Goal: Information Seeking & Learning: Compare options

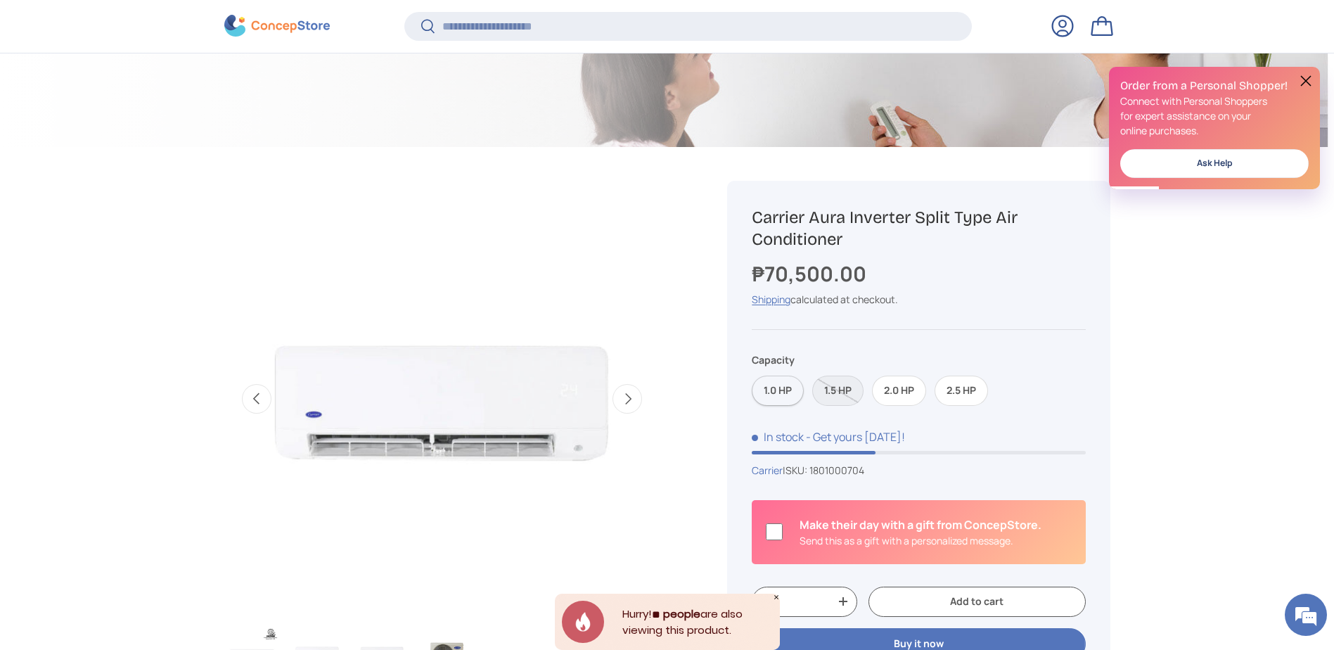
click at [786, 394] on label "1.0 HP" at bounding box center [778, 390] width 52 height 30
click at [965, 388] on label "2.5 HP" at bounding box center [961, 390] width 53 height 30
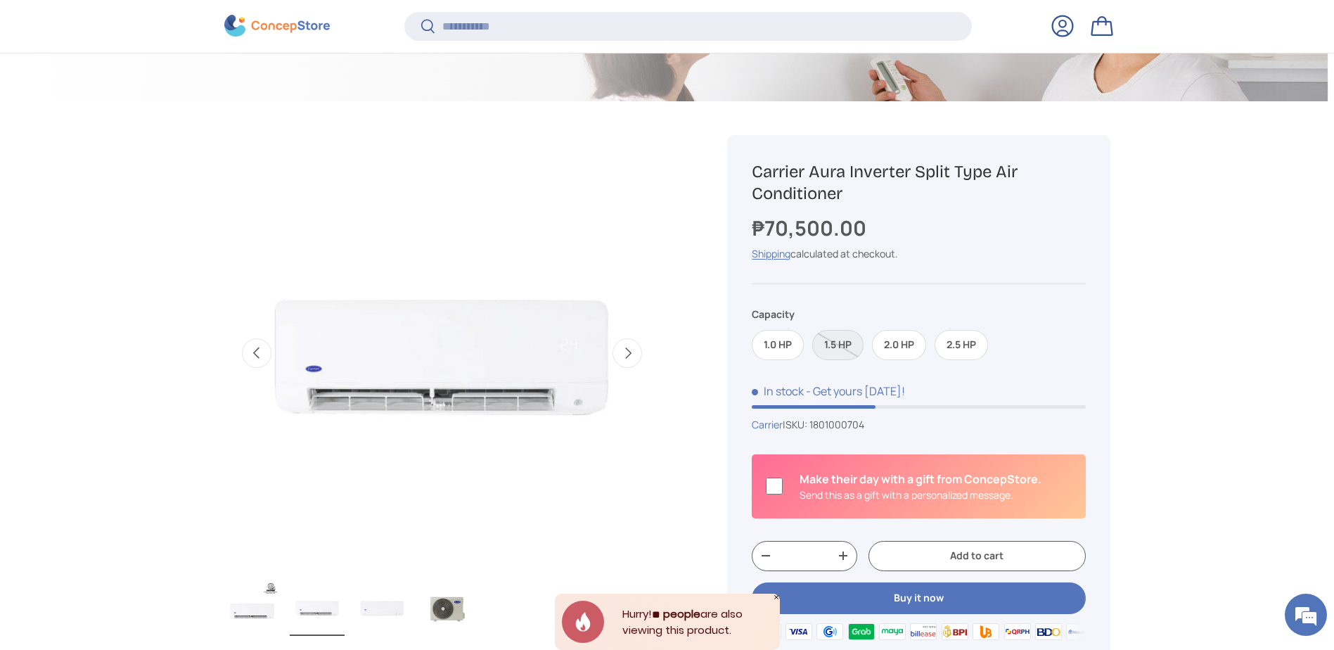
scroll to position [419, 0]
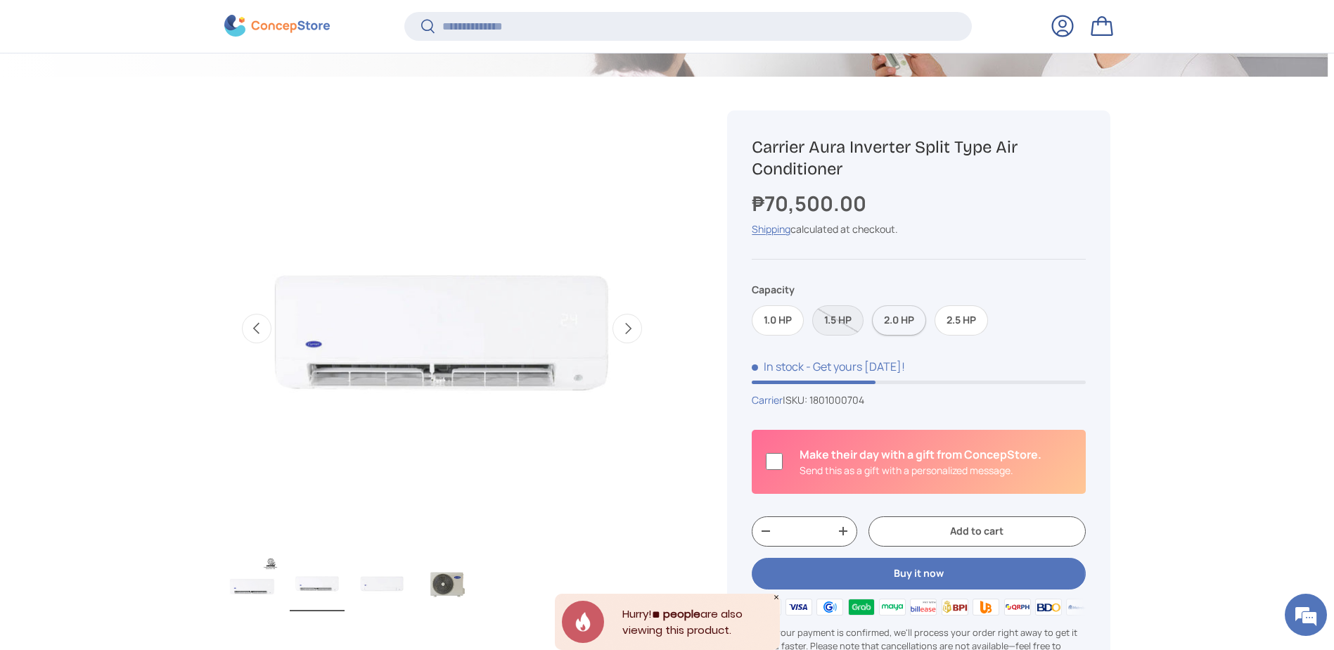
click at [892, 322] on label "2.0 HP" at bounding box center [899, 320] width 54 height 30
click at [959, 319] on label "2.5 HP" at bounding box center [961, 320] width 53 height 30
click at [903, 316] on label "2.0 HP" at bounding box center [899, 320] width 54 height 30
click at [978, 325] on label "2.5 HP" at bounding box center [961, 320] width 53 height 30
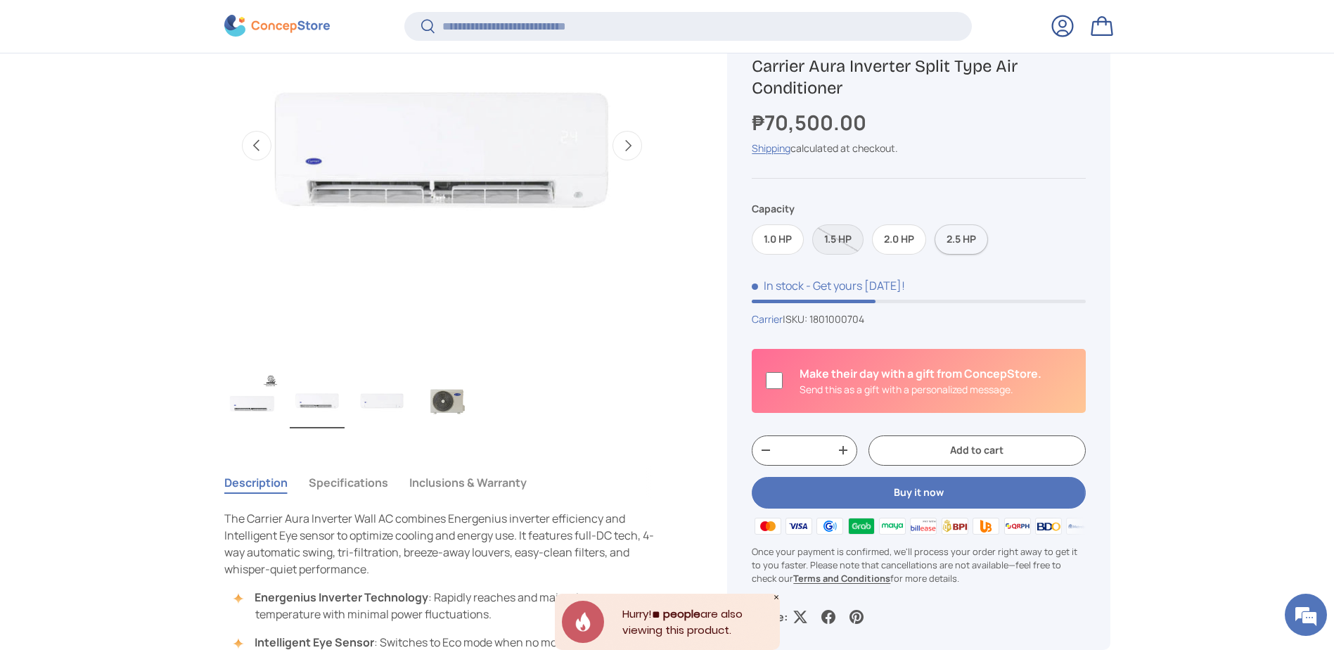
scroll to position [630, 0]
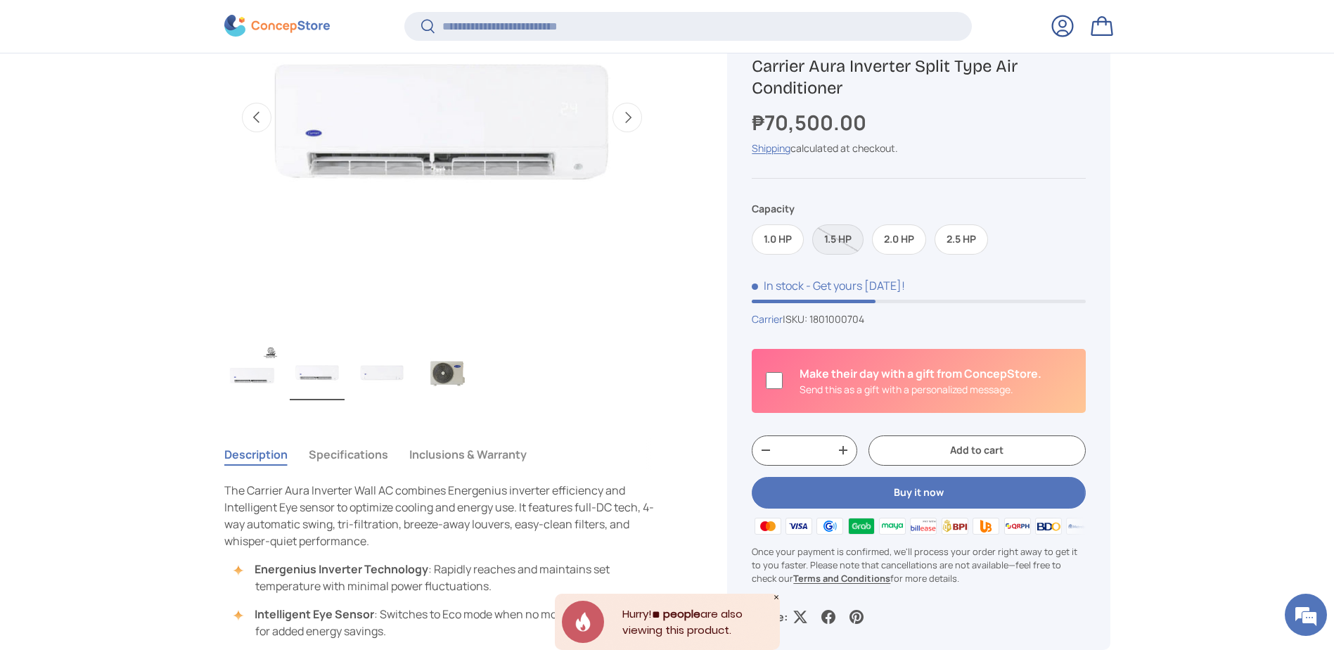
click at [360, 368] on img "Gallery Viewer" at bounding box center [381, 372] width 55 height 56
click at [440, 375] on img "Gallery Viewer" at bounding box center [446, 372] width 55 height 56
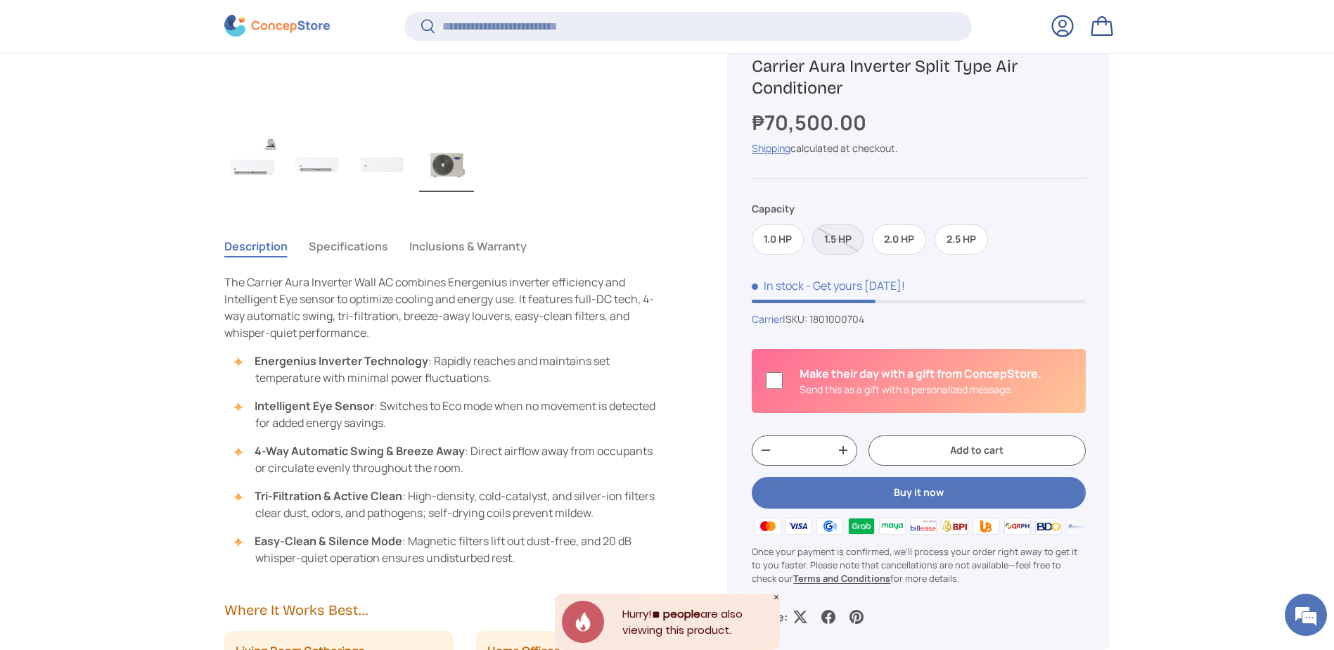
scroll to position [841, 0]
click at [333, 249] on button "Specifications" at bounding box center [348, 243] width 79 height 32
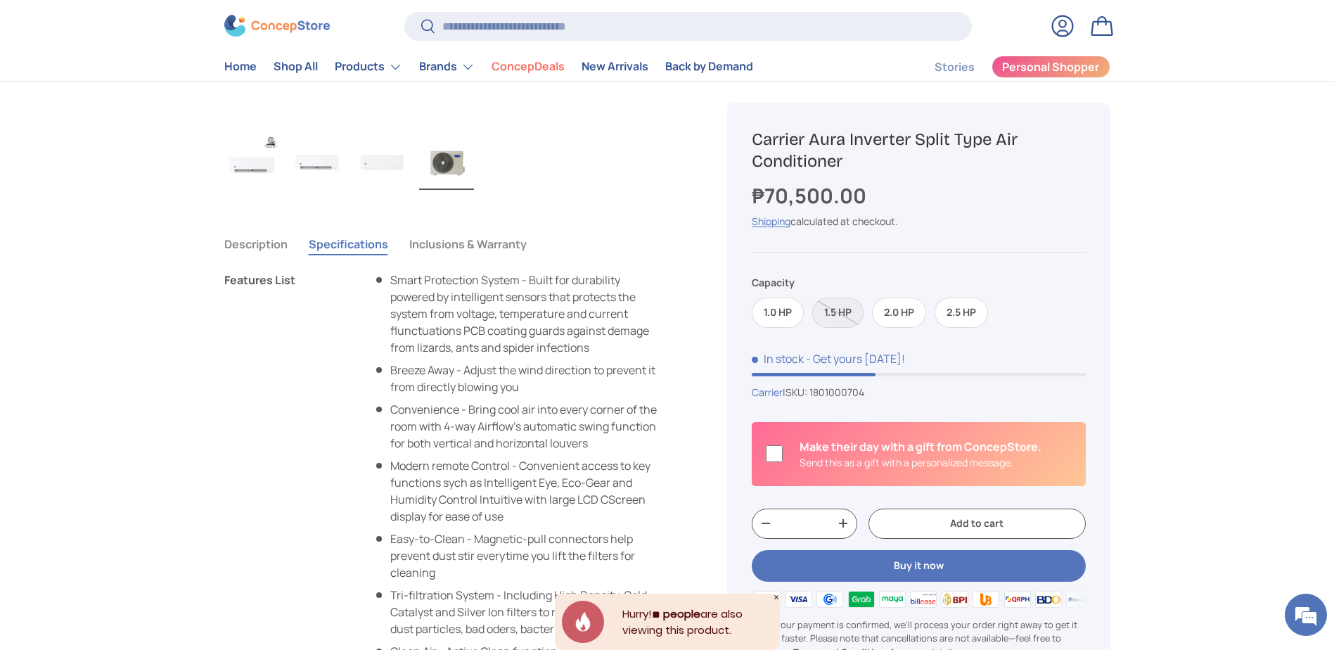
scroll to position [633, 0]
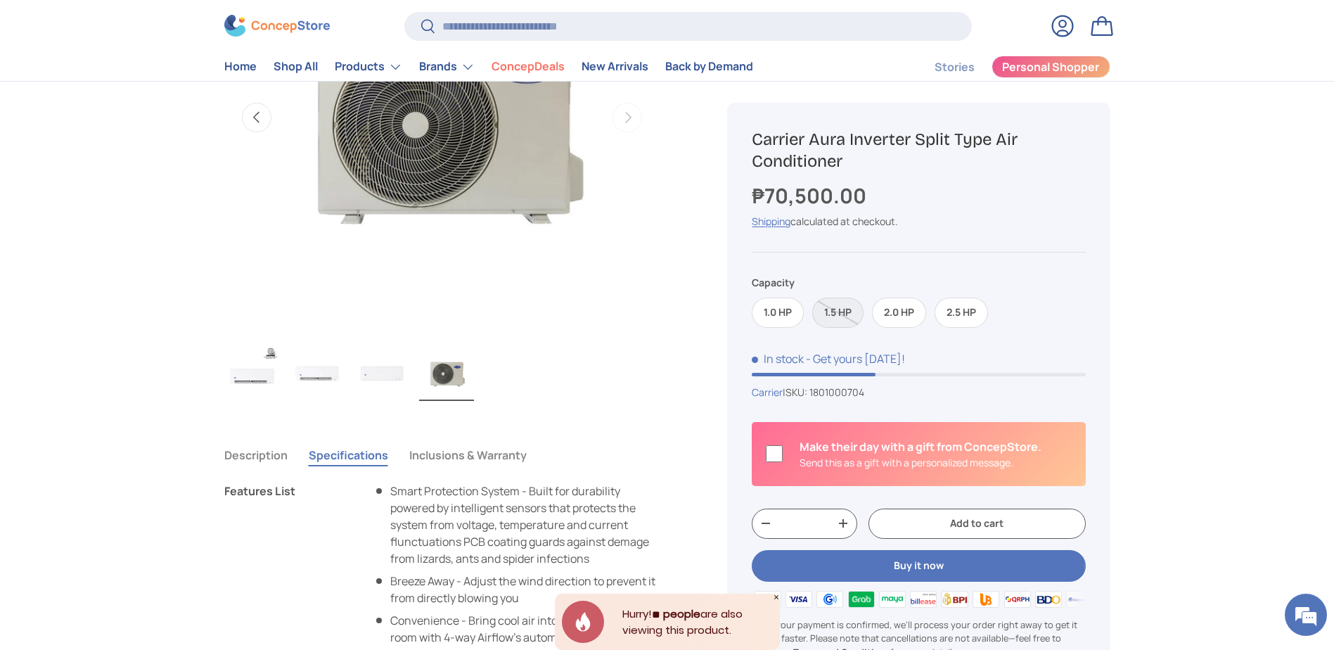
click at [282, 451] on button "Description" at bounding box center [255, 455] width 63 height 32
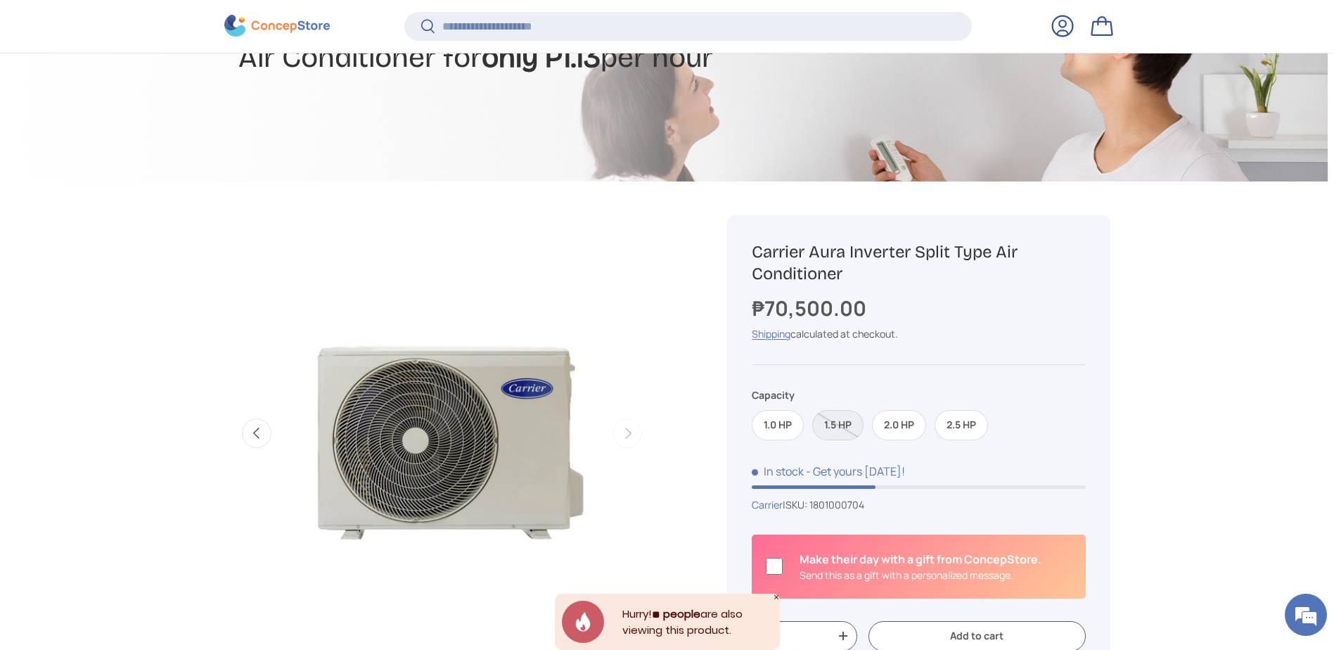
scroll to position [349, 0]
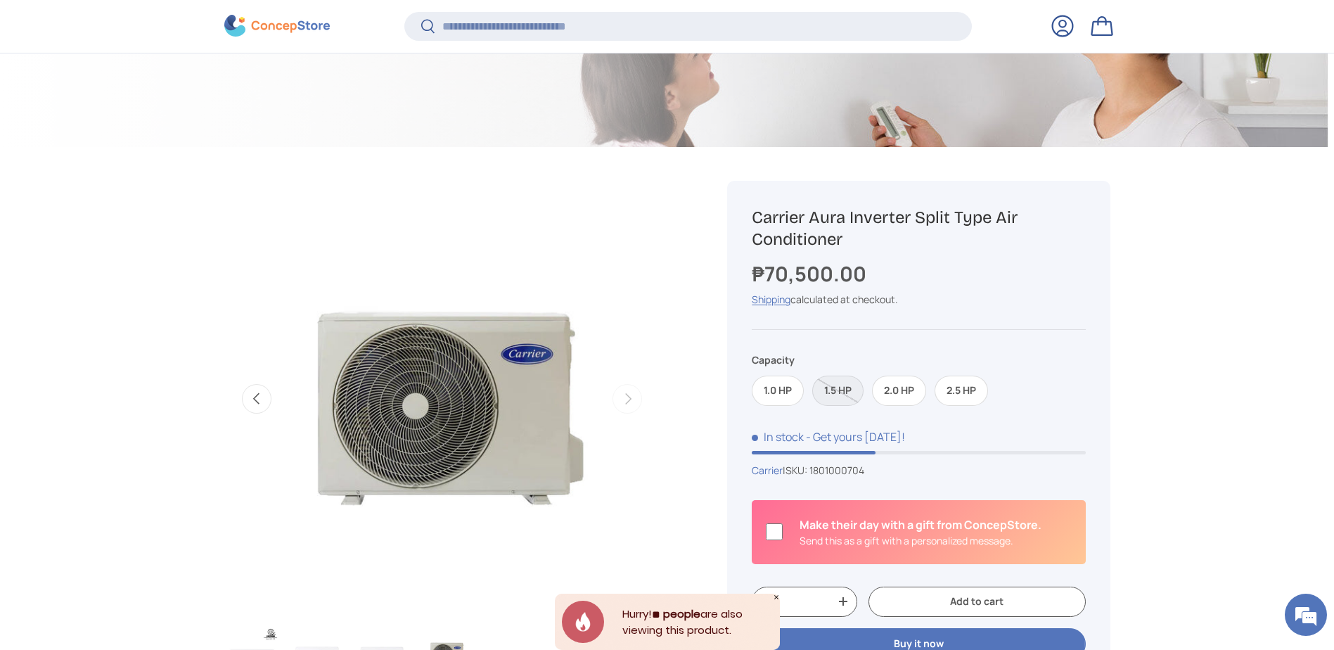
click at [270, 409] on button "Previous" at bounding box center [257, 399] width 30 height 30
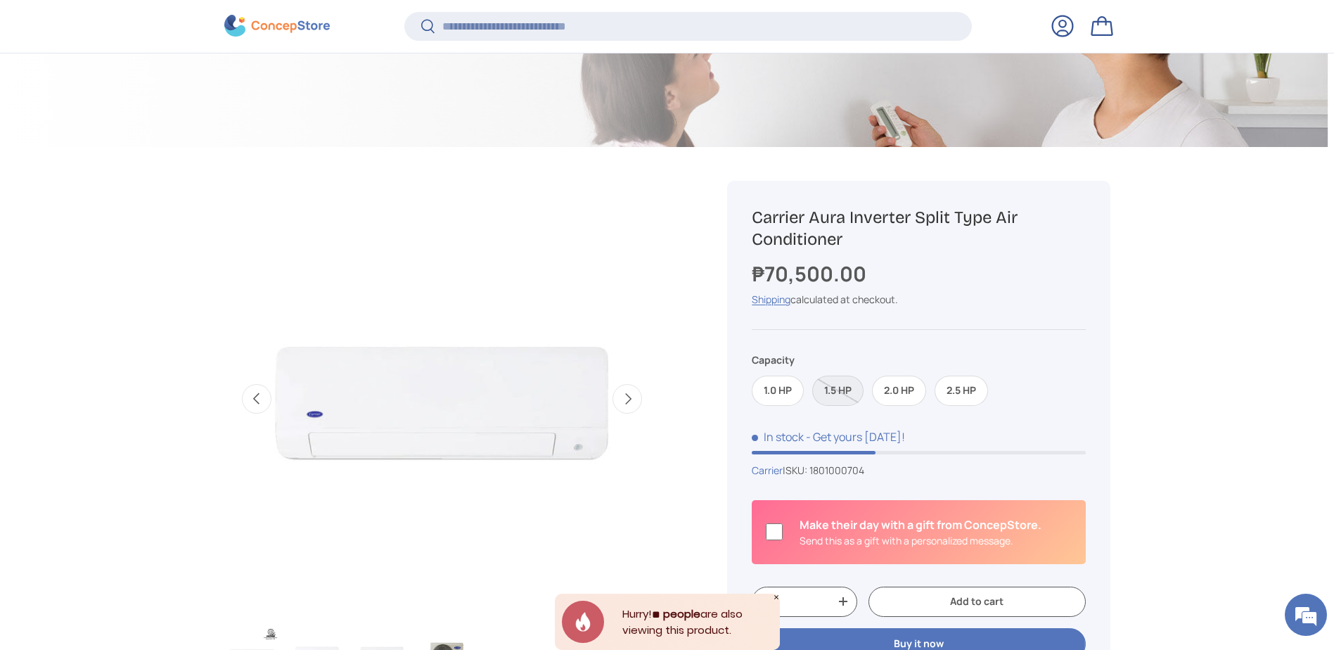
click at [270, 409] on button "Previous" at bounding box center [257, 399] width 30 height 30
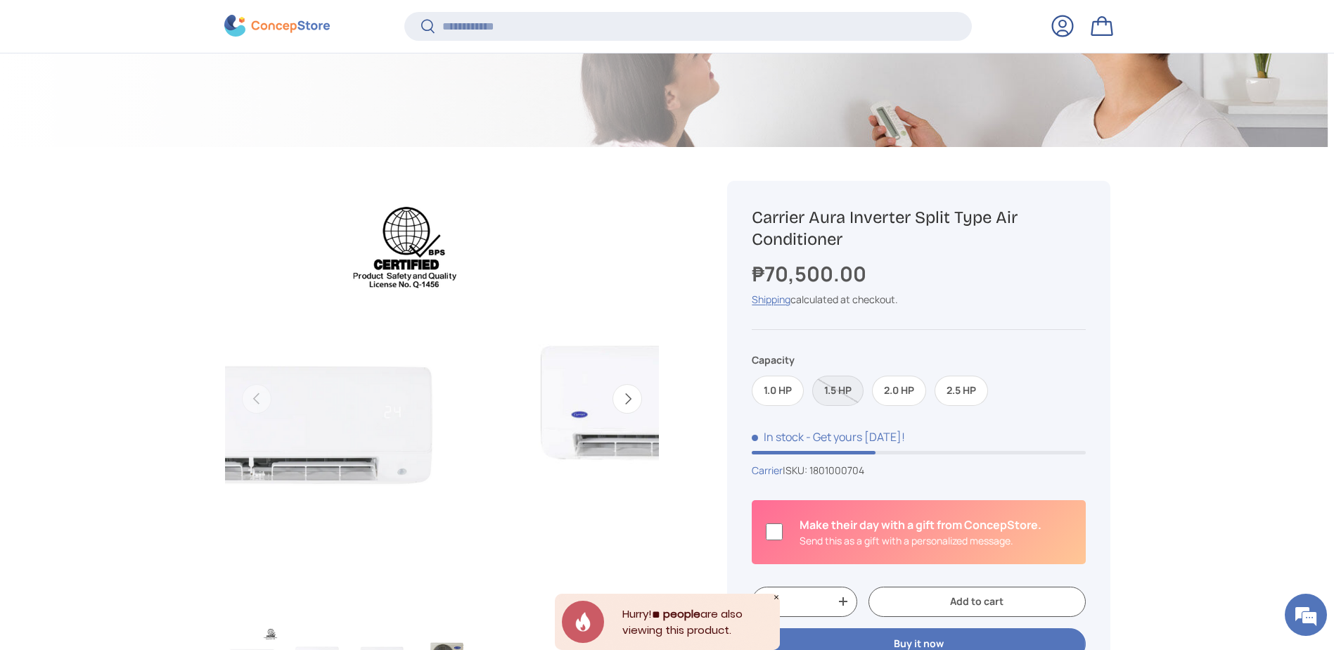
scroll to position [0, 0]
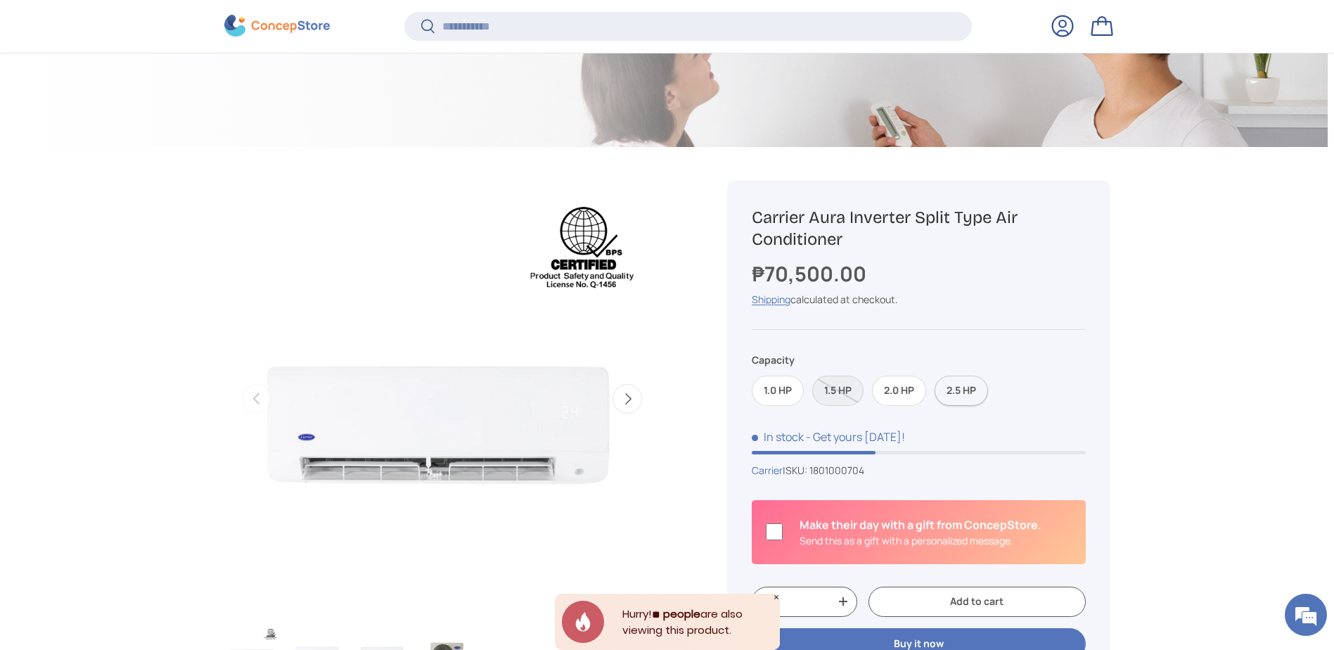
click at [973, 394] on label "2.5 HP" at bounding box center [961, 390] width 53 height 30
click at [895, 385] on label "2.0 HP" at bounding box center [899, 390] width 54 height 30
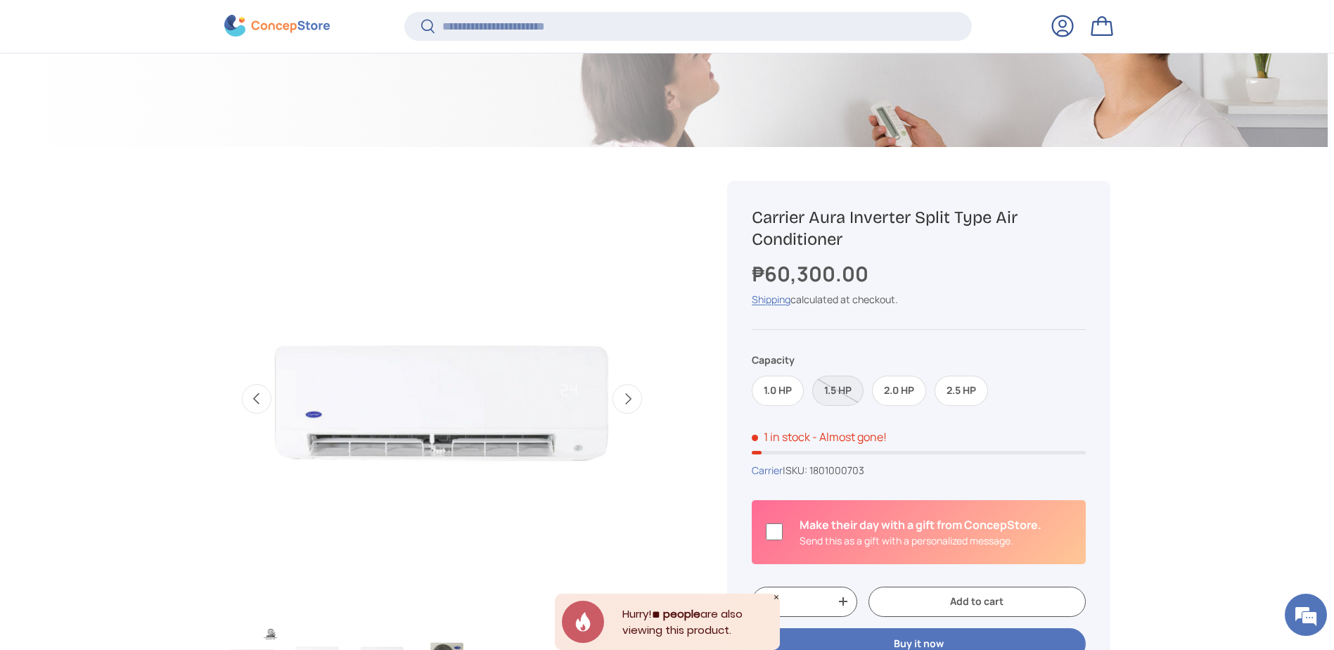
click at [627, 406] on button "Next" at bounding box center [627, 399] width 30 height 30
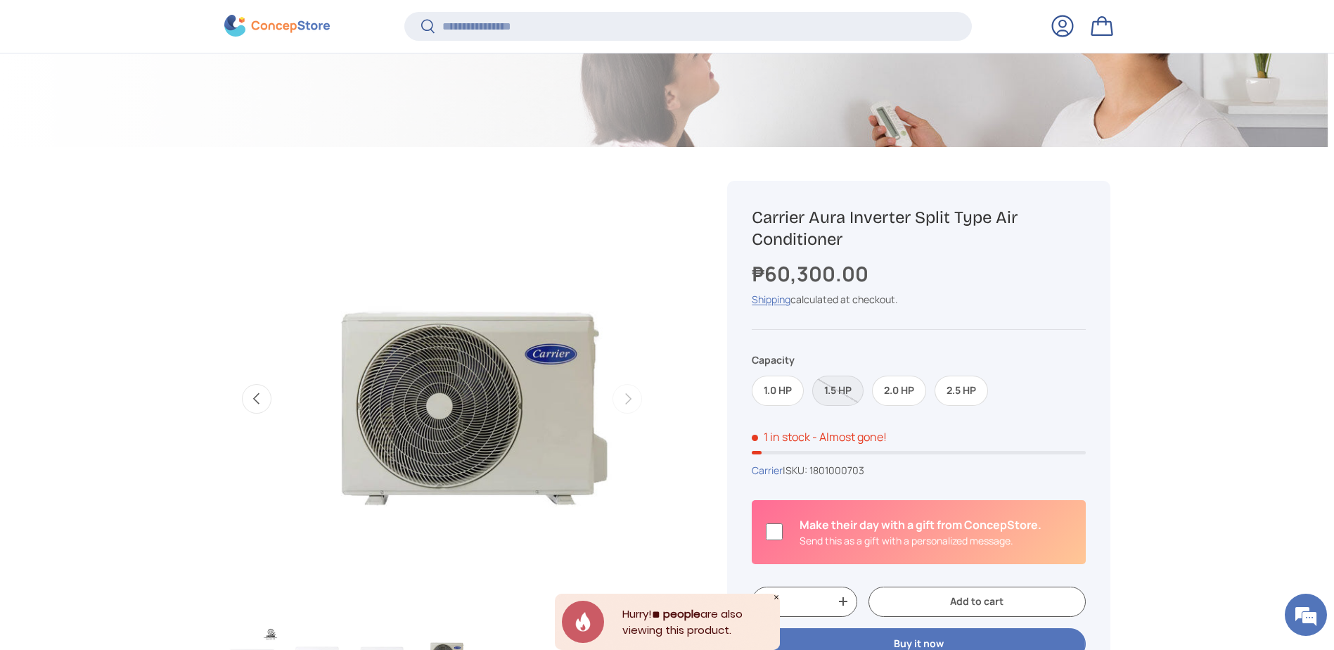
scroll to position [0, 1328]
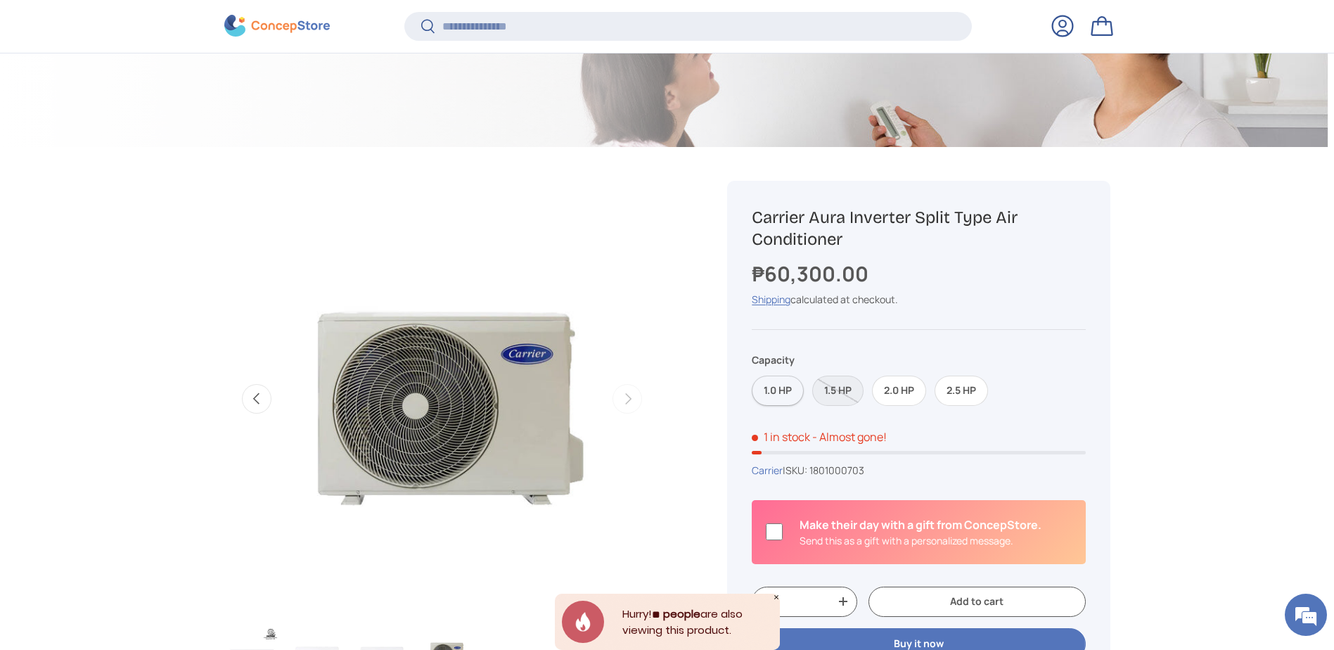
click at [778, 401] on label "1.0 HP" at bounding box center [778, 390] width 52 height 30
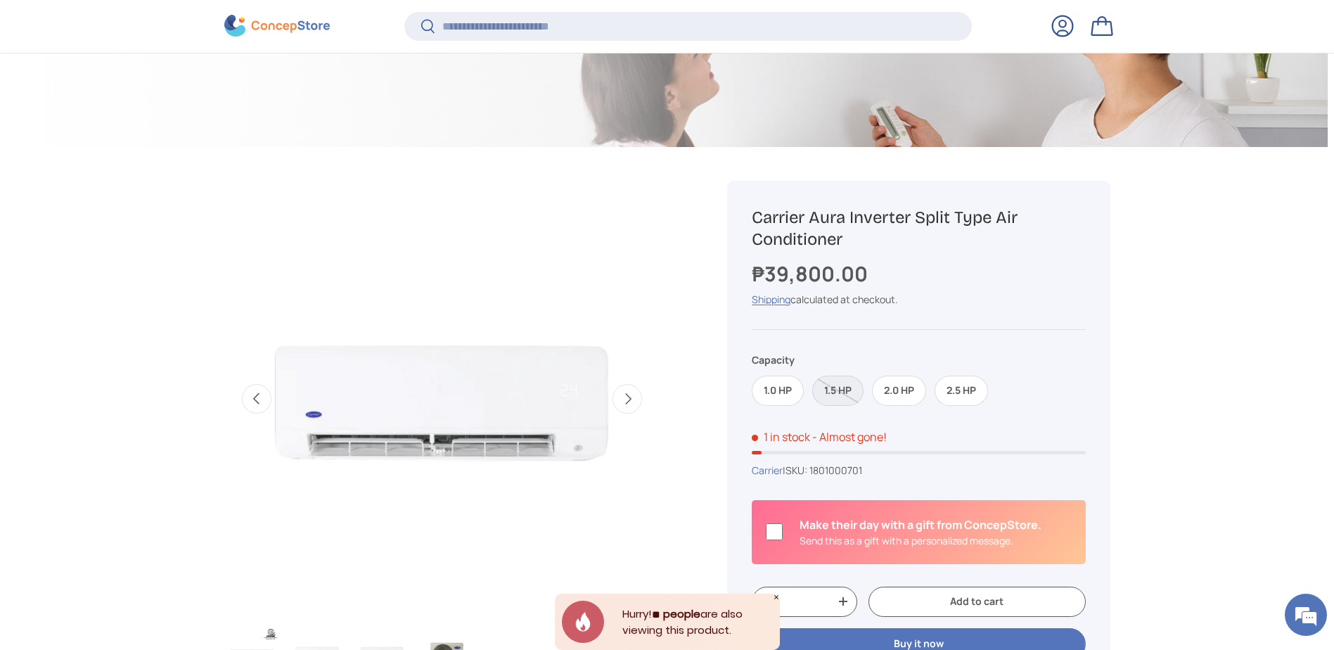
click at [642, 395] on button "Next" at bounding box center [627, 399] width 30 height 30
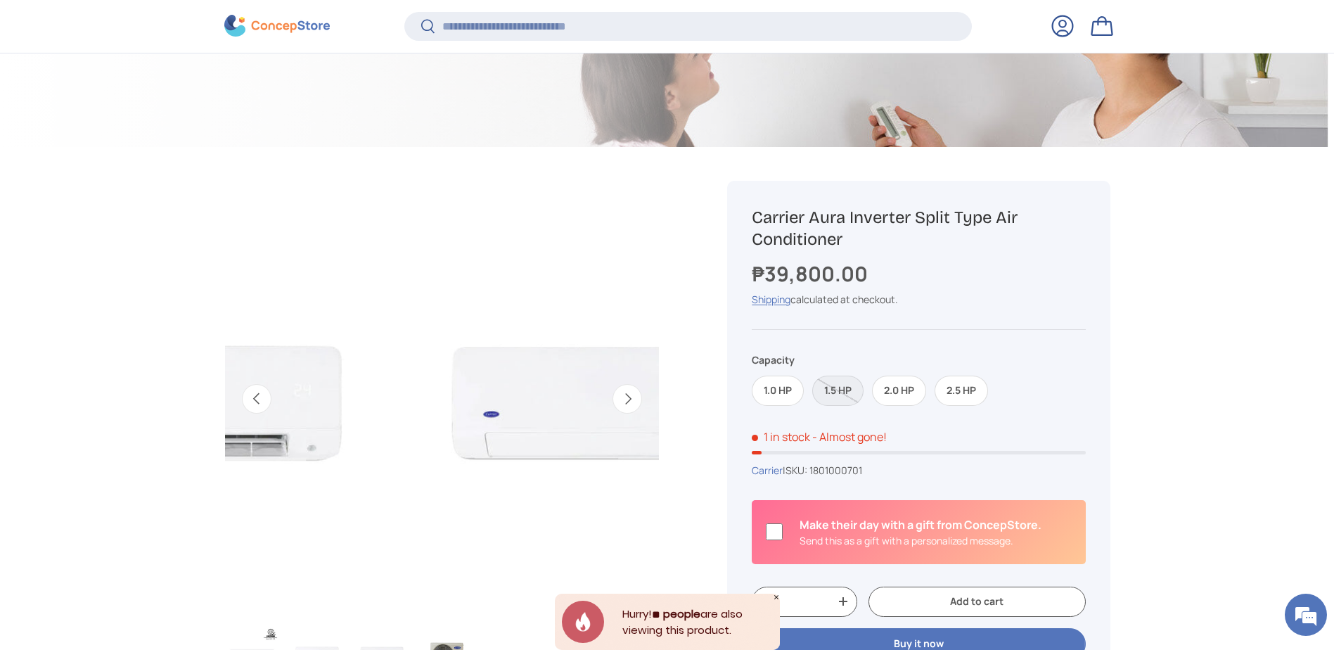
click at [634, 398] on button "Next" at bounding box center [627, 399] width 30 height 30
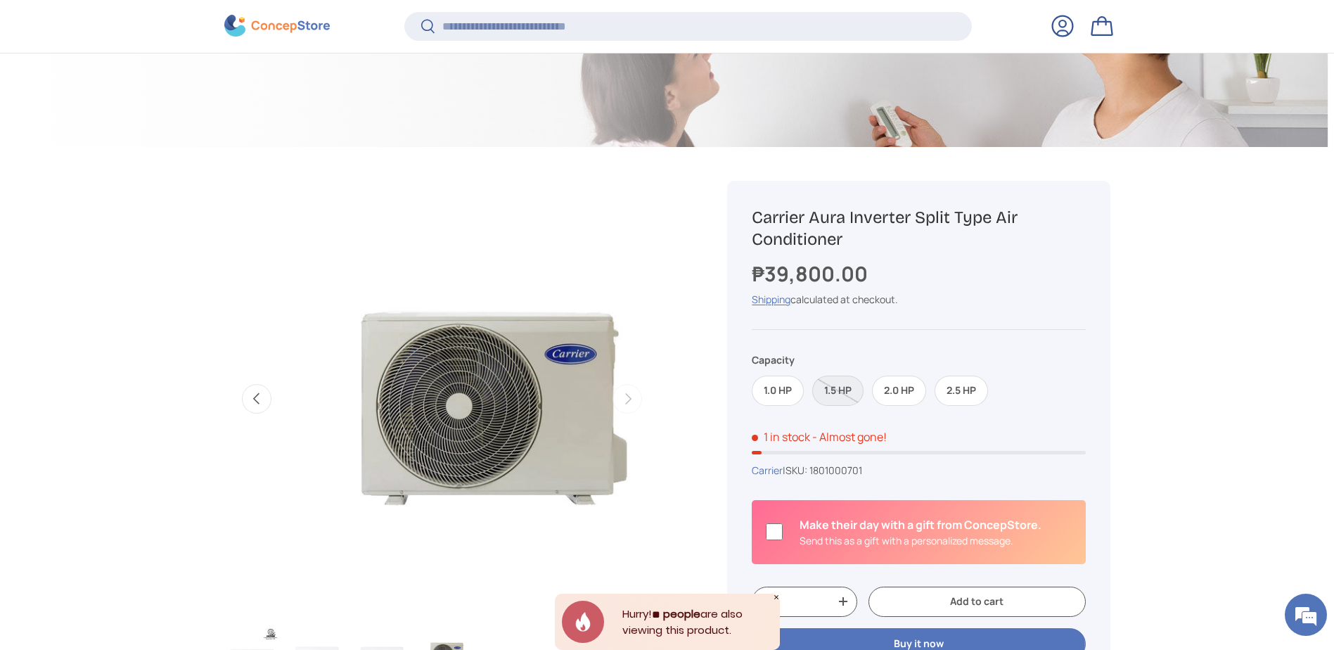
scroll to position [0, 1328]
